Goal: Find specific page/section: Find specific page/section

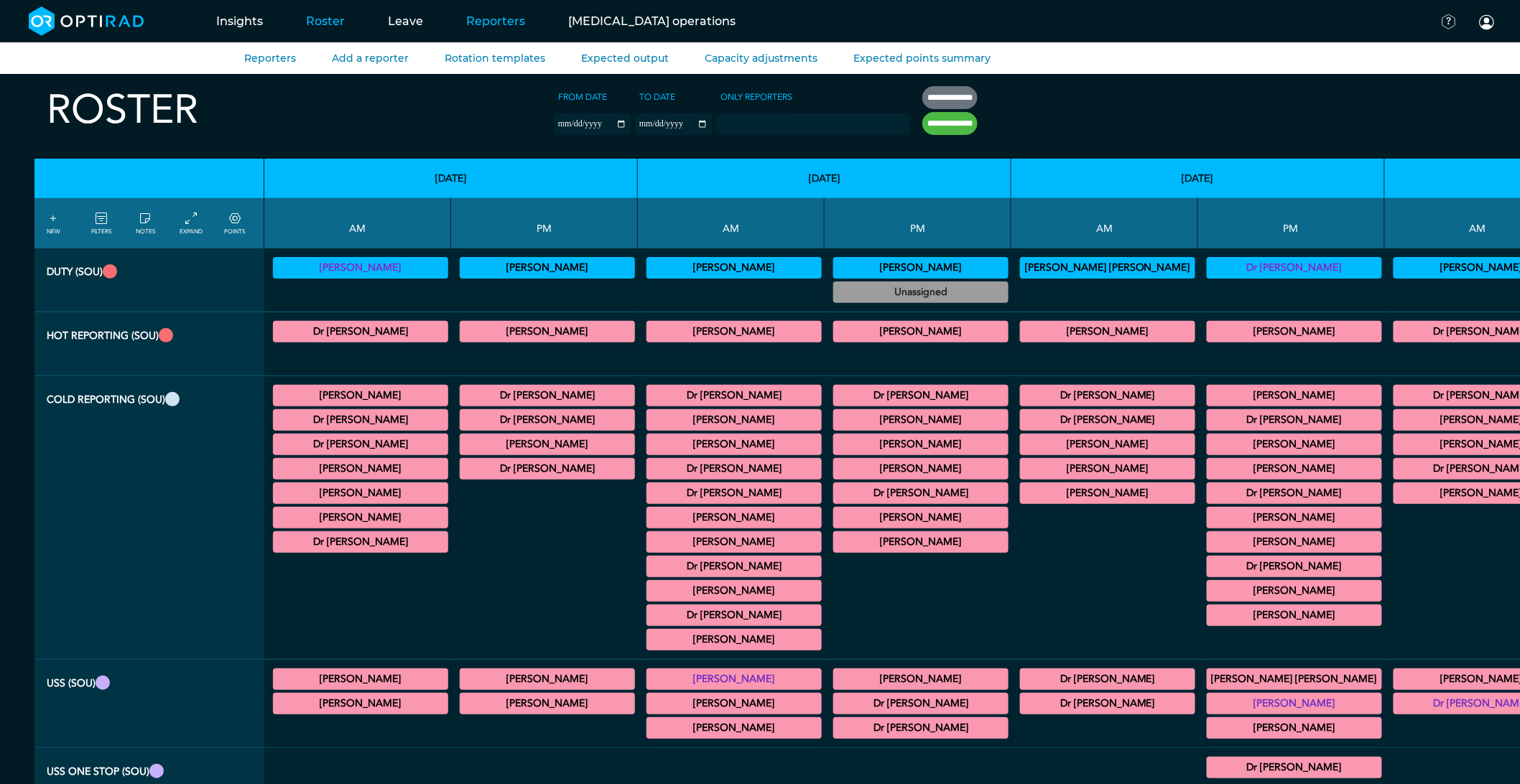
click at [460, 15] on link "Reporters" at bounding box center [495, 21] width 102 height 57
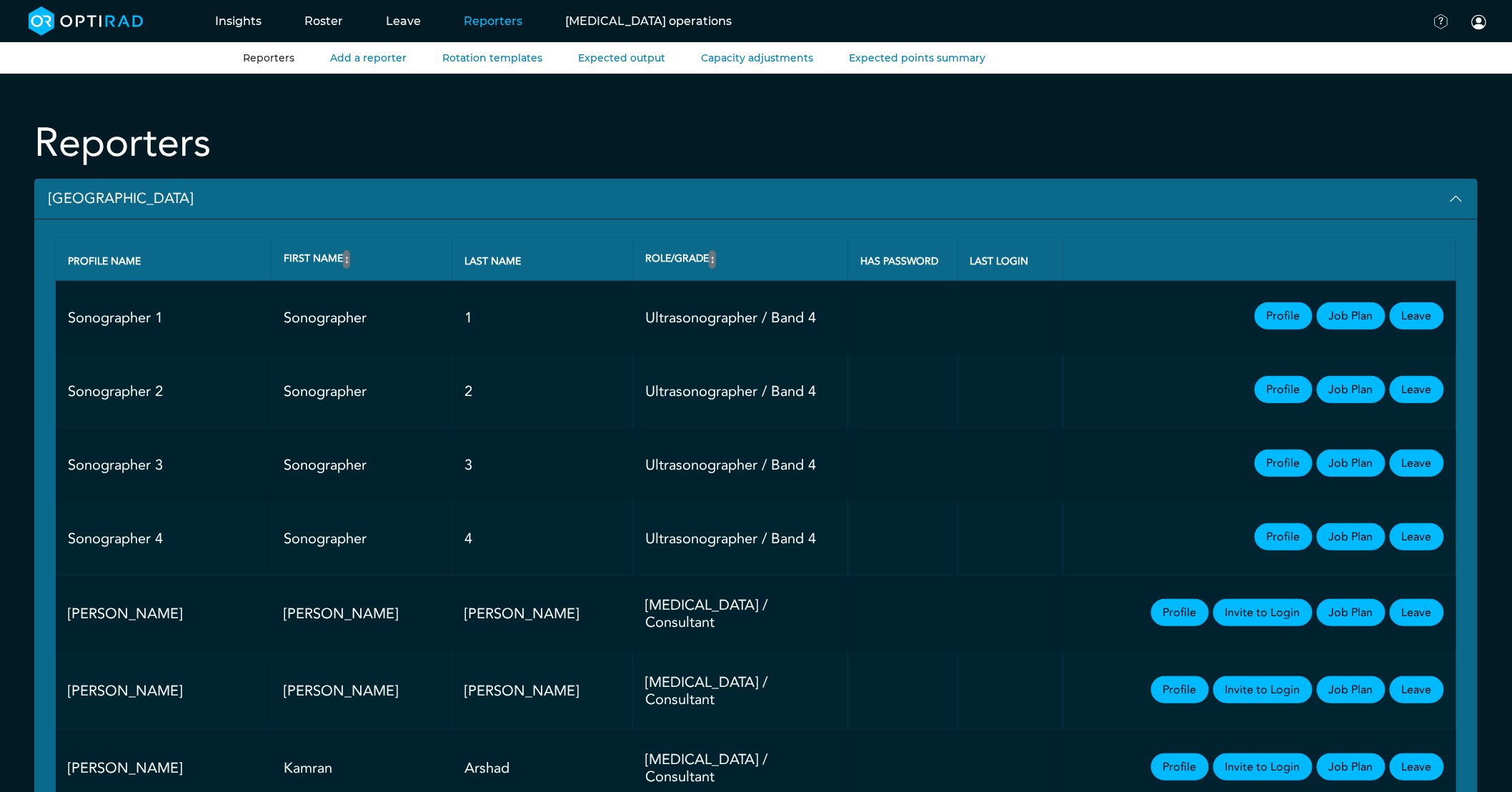
click at [130, 209] on button "[GEOGRAPHIC_DATA]" at bounding box center [756, 199] width 1443 height 41
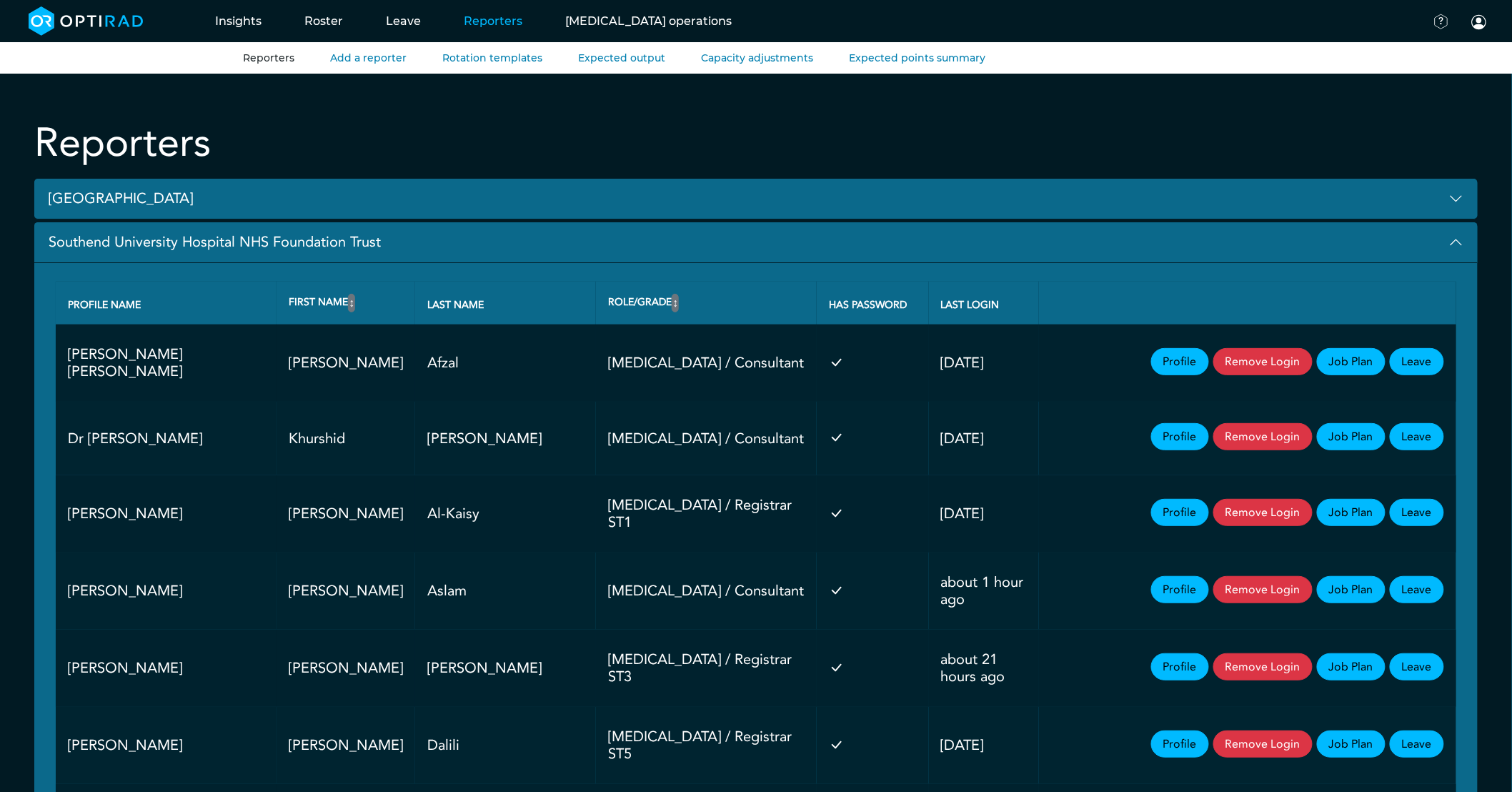
click at [196, 245] on button "Southend University Hospital NHS Foundation Trust" at bounding box center [756, 242] width 1443 height 41
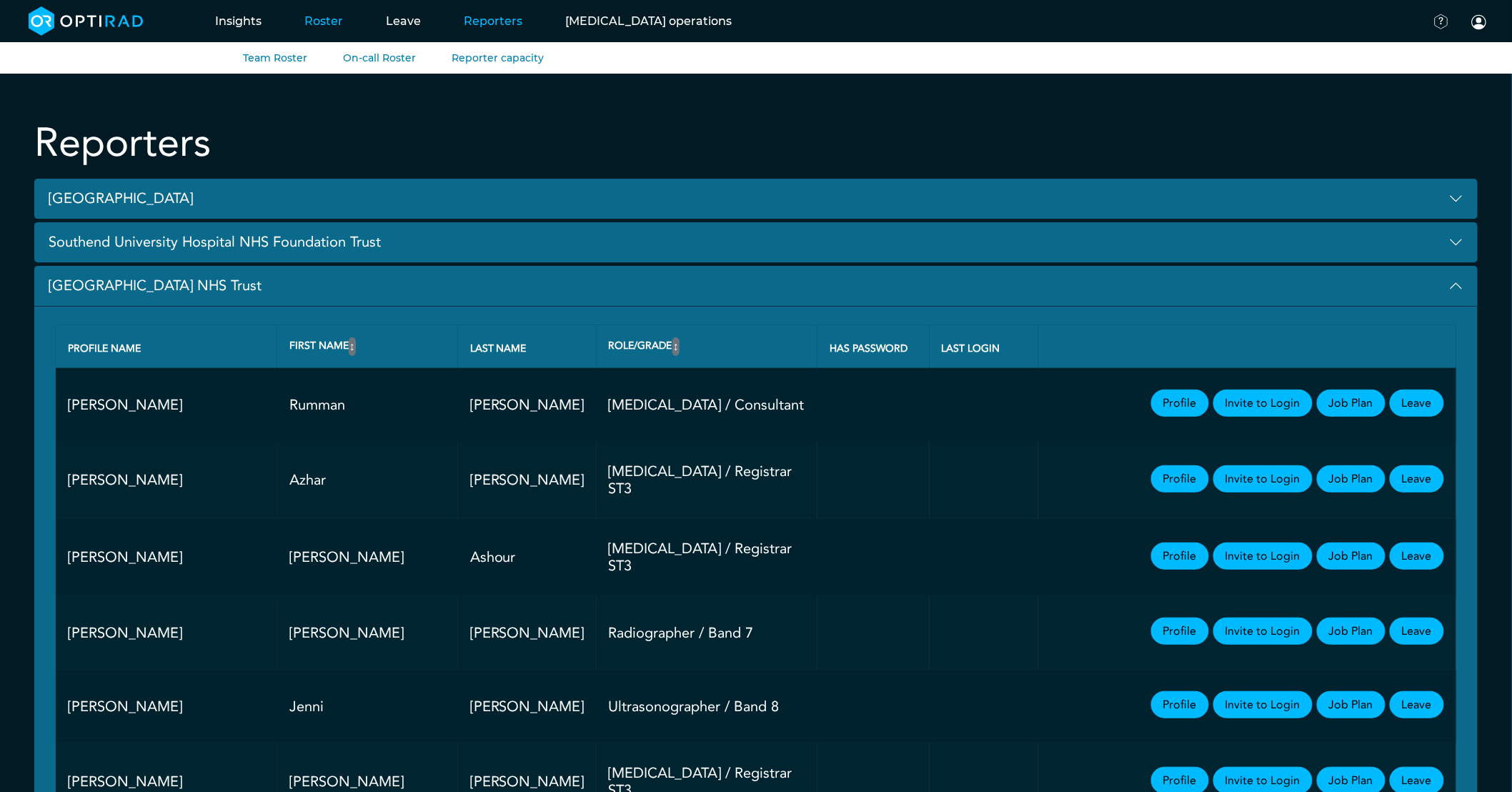
click at [323, 22] on link "Roster" at bounding box center [323, 21] width 81 height 57
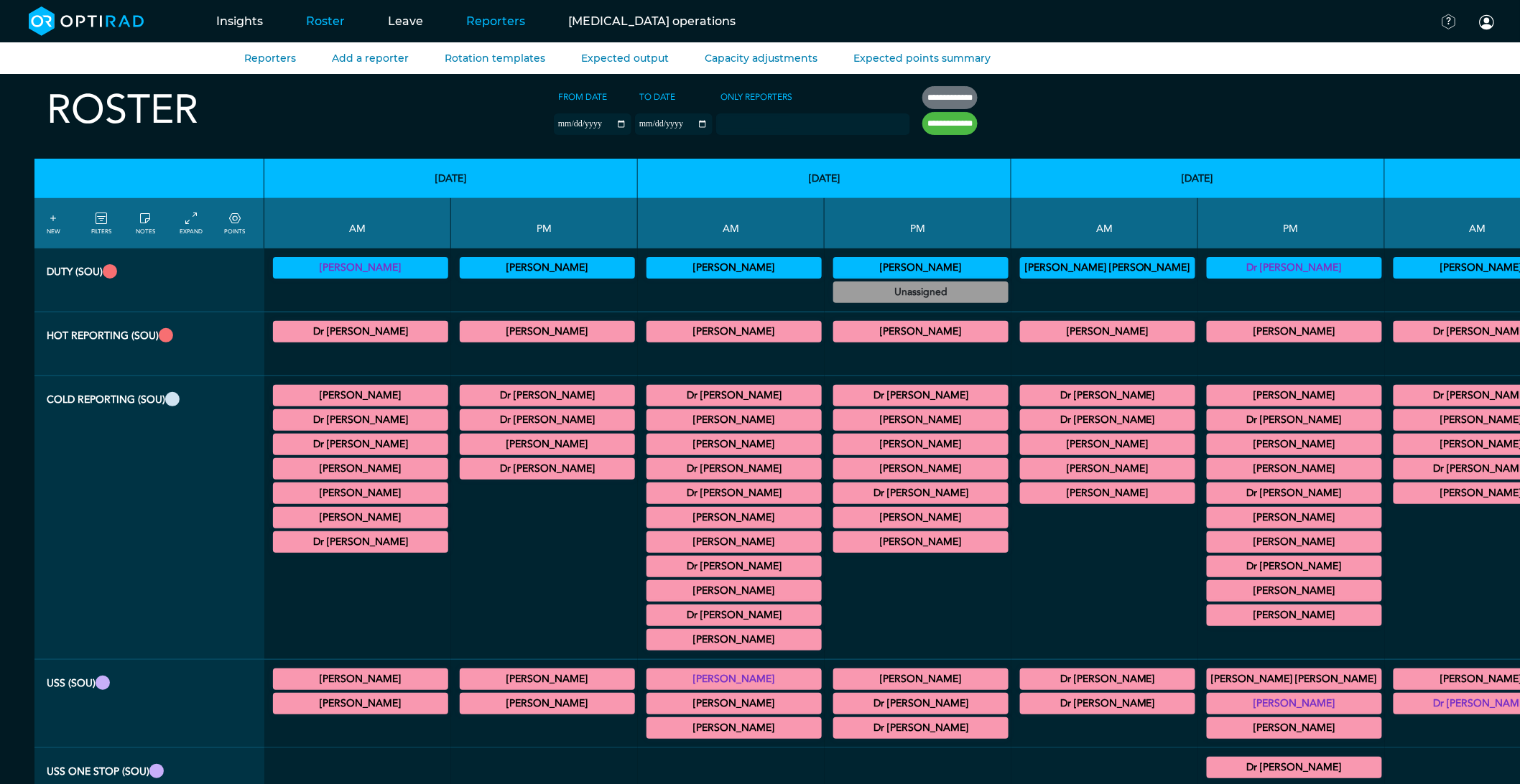
click at [463, 22] on link "Reporters" at bounding box center [495, 21] width 102 height 57
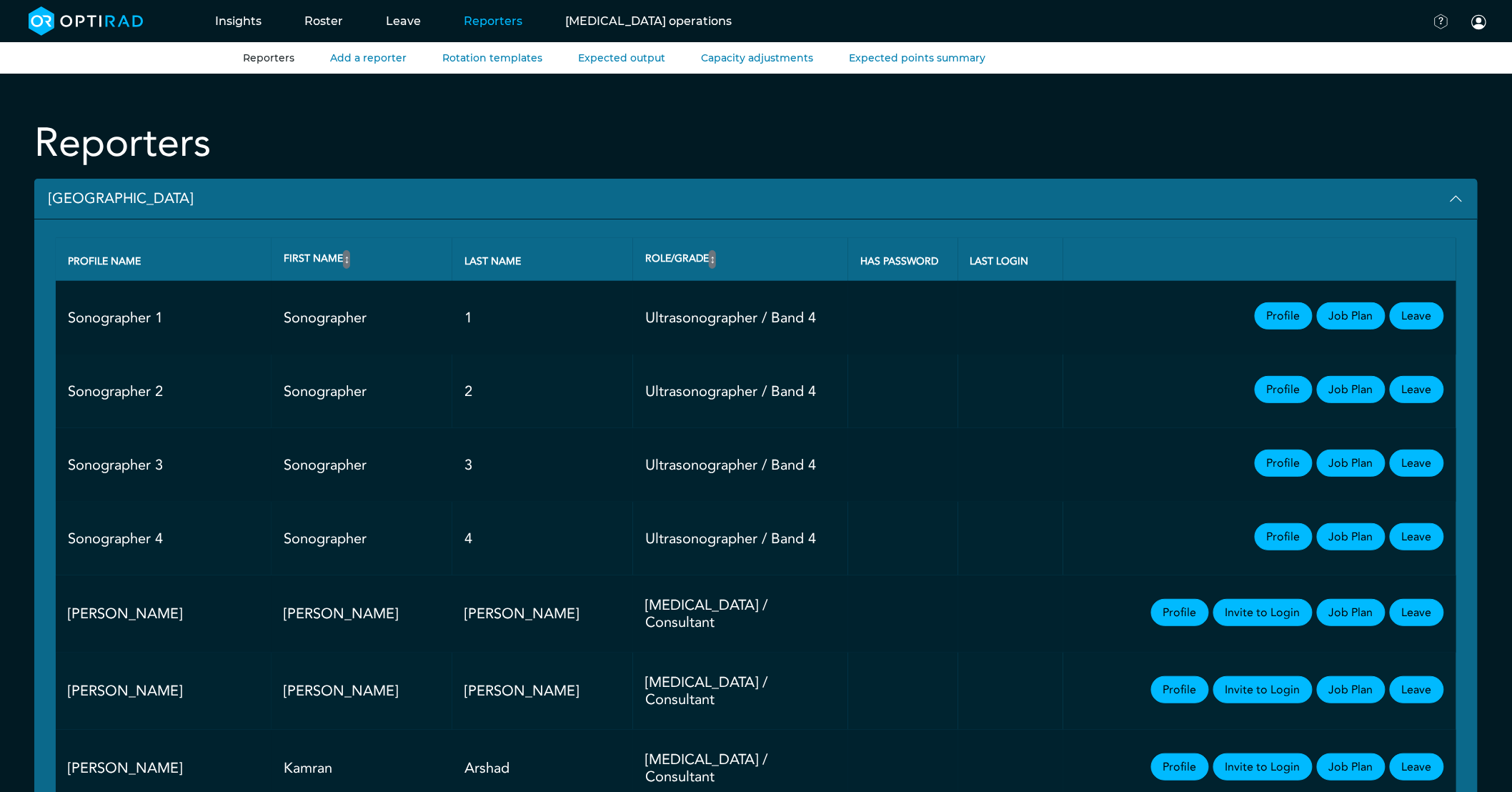
click at [111, 201] on button "[GEOGRAPHIC_DATA]" at bounding box center [756, 199] width 1443 height 41
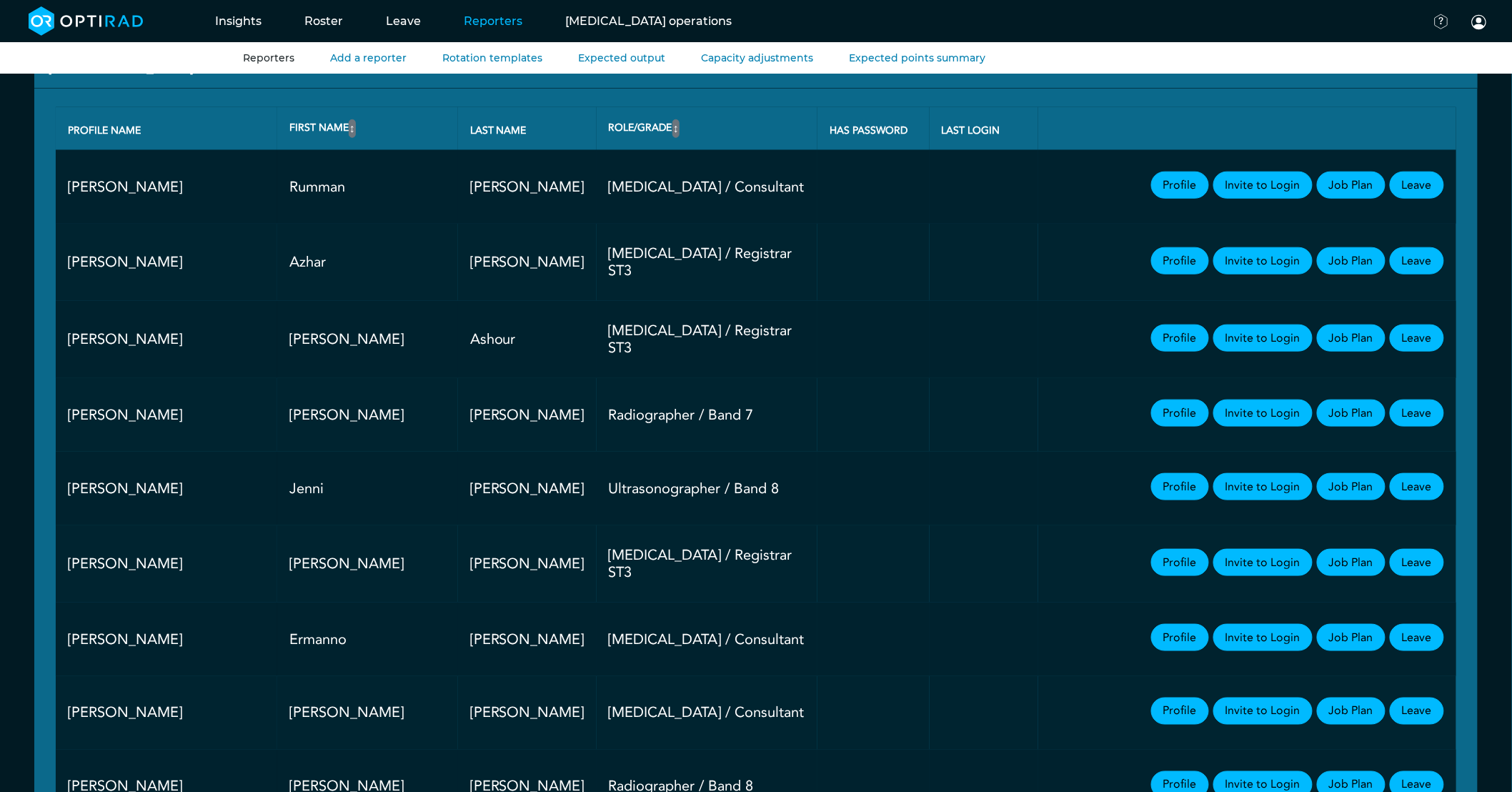
scroll to position [2541, 0]
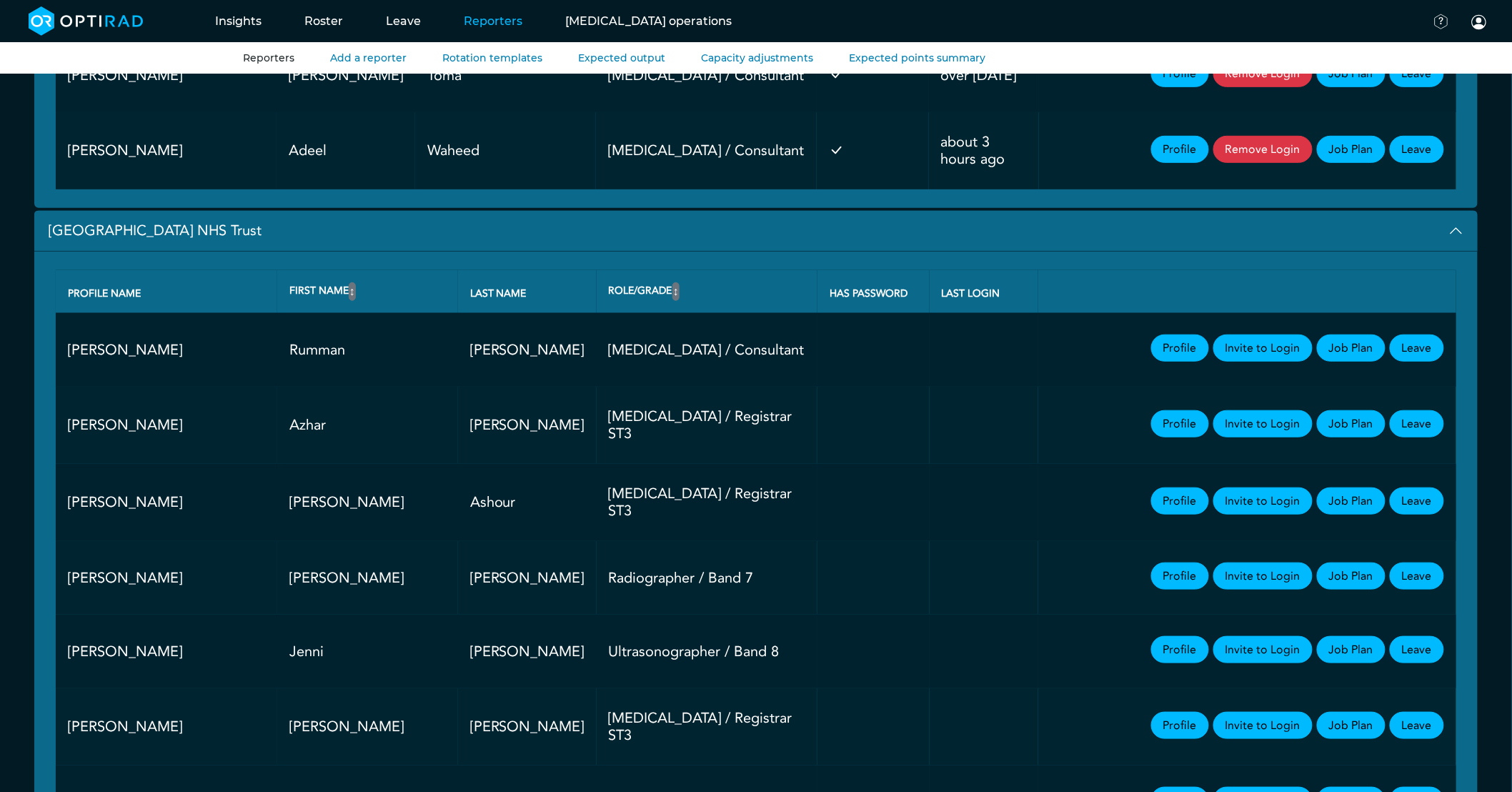
click at [120, 234] on button "[GEOGRAPHIC_DATA] NHS Trust" at bounding box center [756, 231] width 1443 height 41
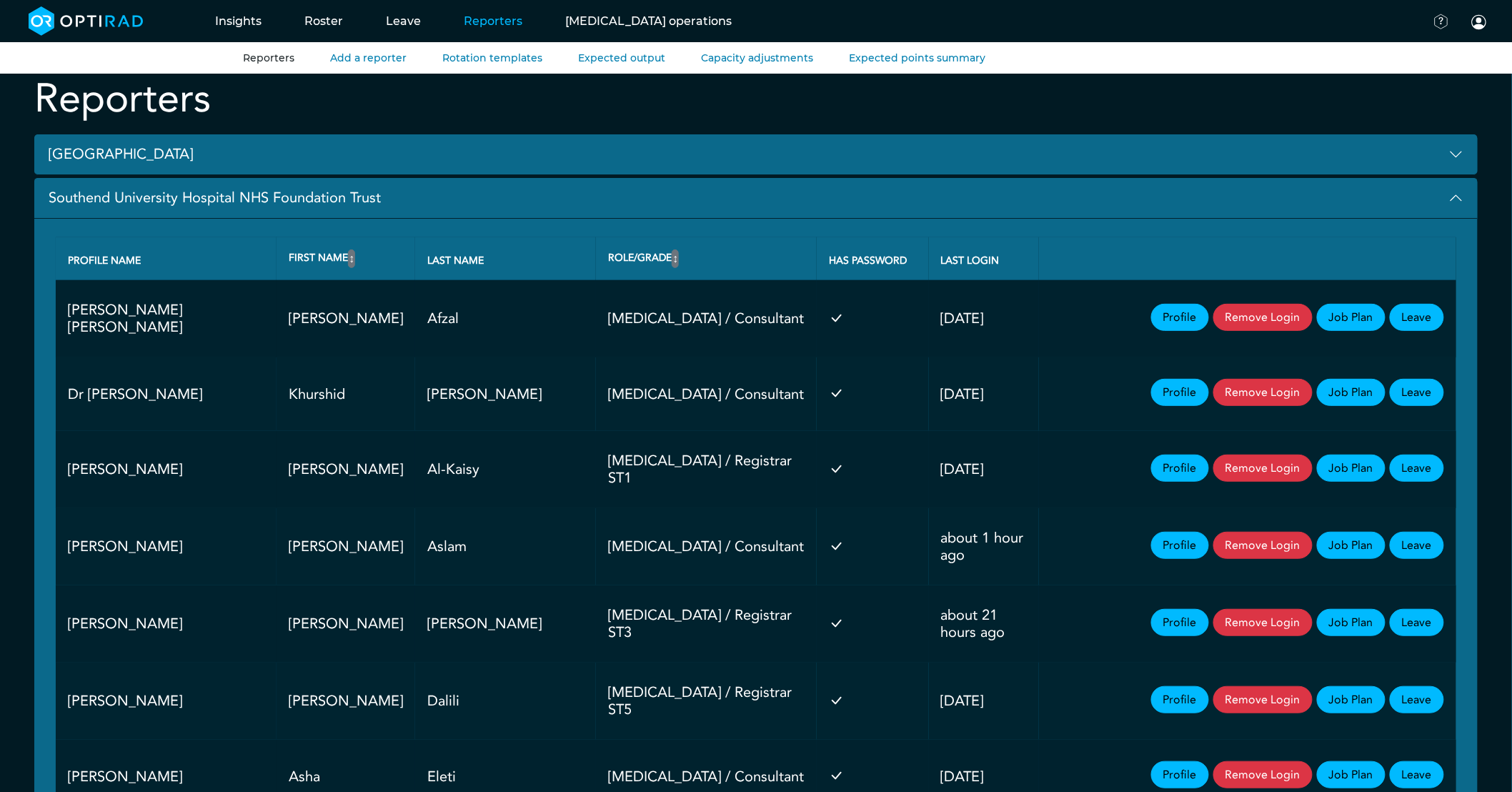
scroll to position [0, 0]
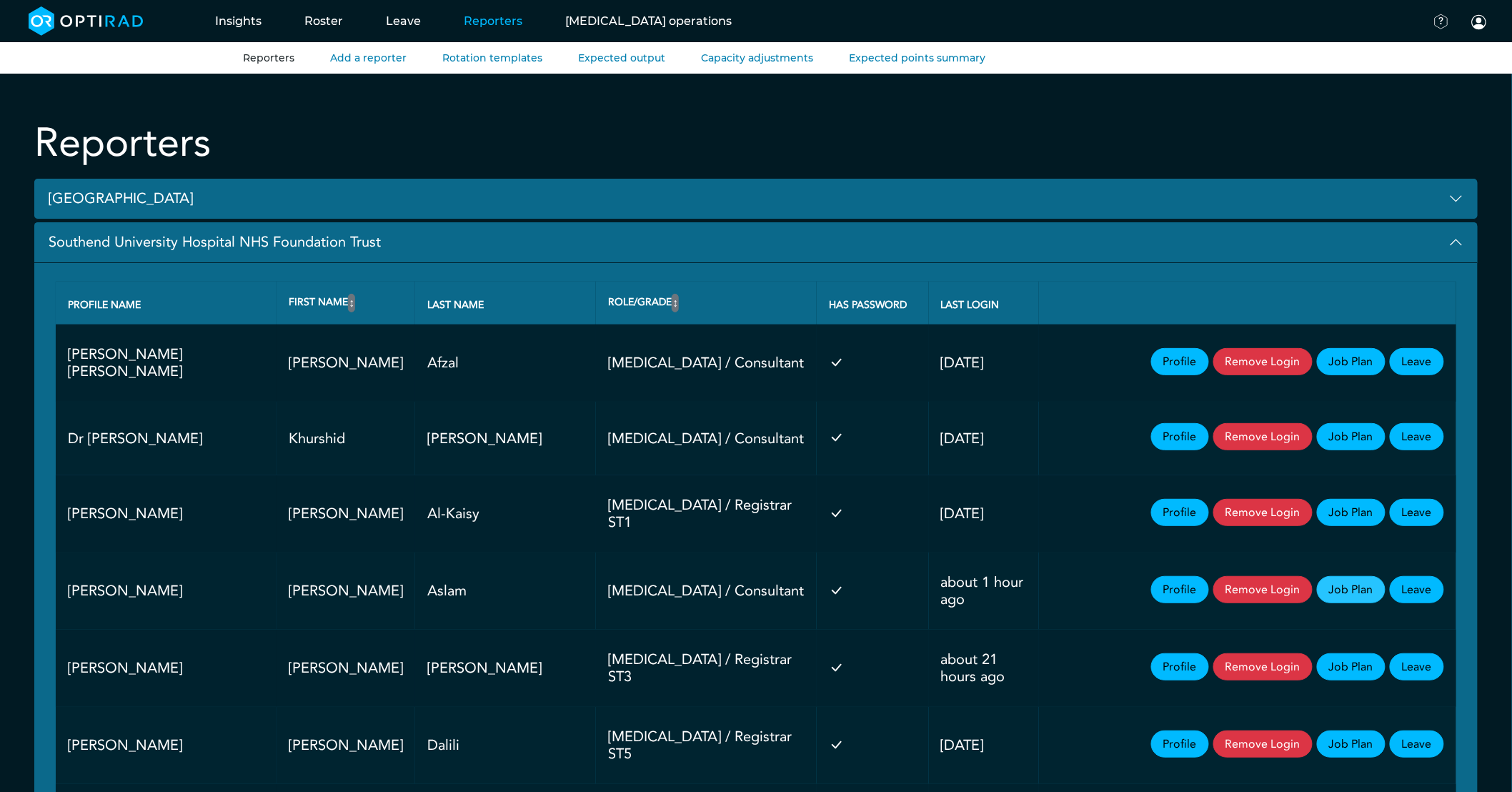
click at [1367, 578] on link "Job Plan" at bounding box center [1351, 590] width 69 height 27
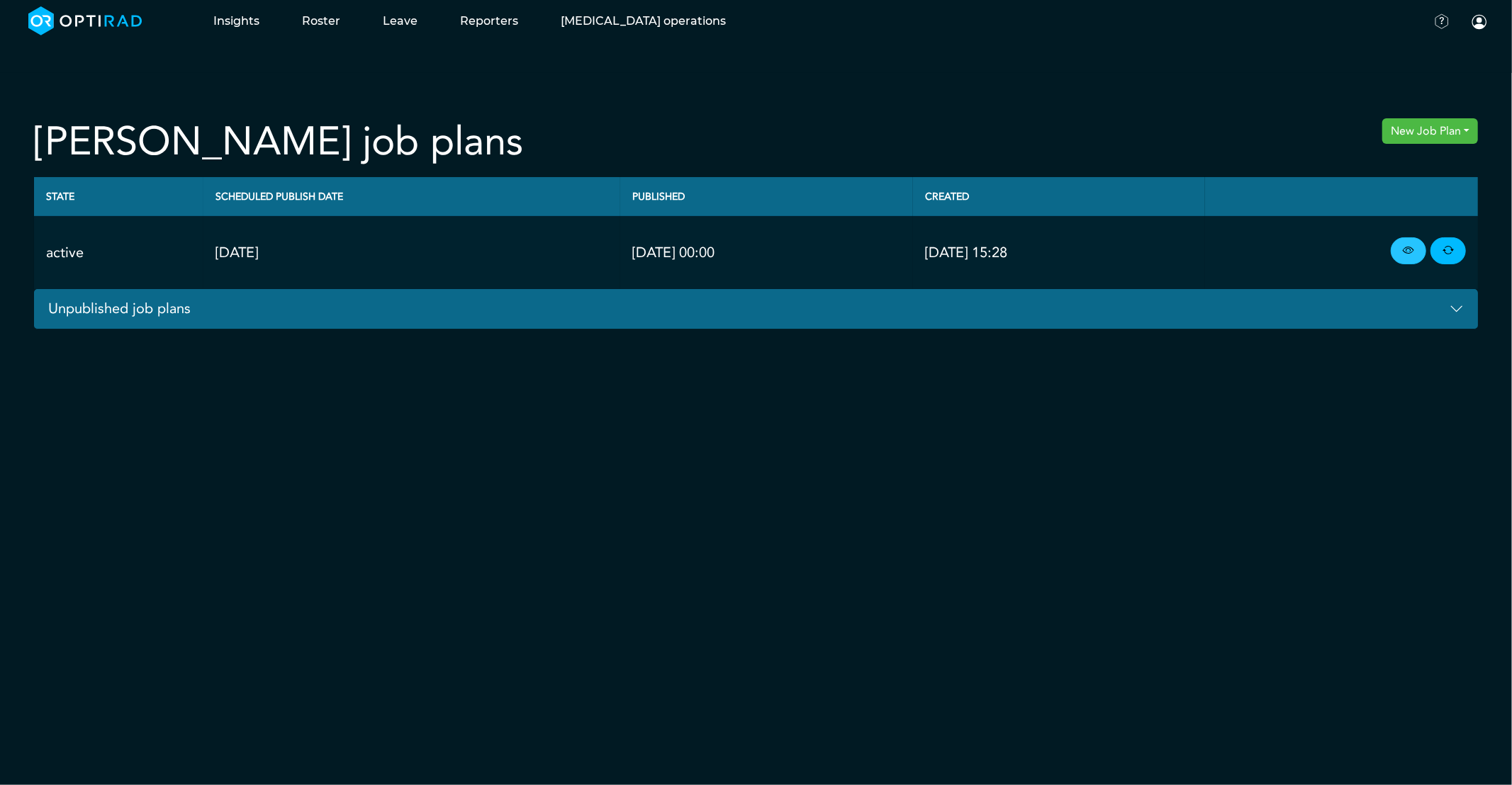
click at [1405, 249] on icon at bounding box center [1408, 251] width 11 height 16
